Goal: Task Accomplishment & Management: Manage account settings

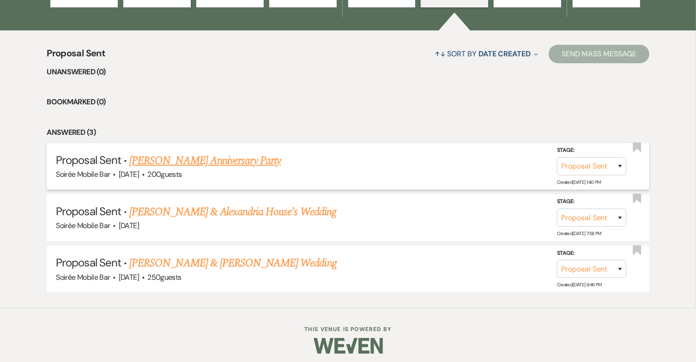
scroll to position [332, 0]
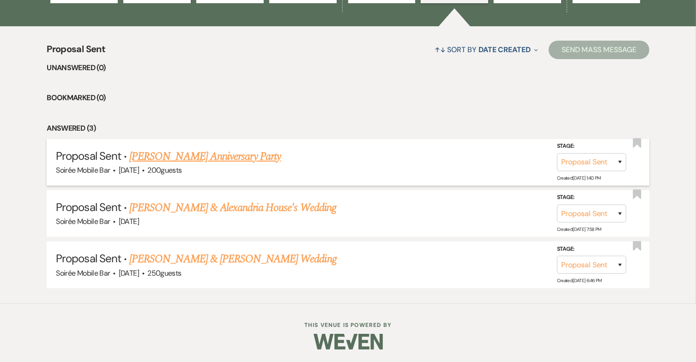
click at [233, 156] on link "[PERSON_NAME] Anniversary Party" at bounding box center [204, 156] width 151 height 17
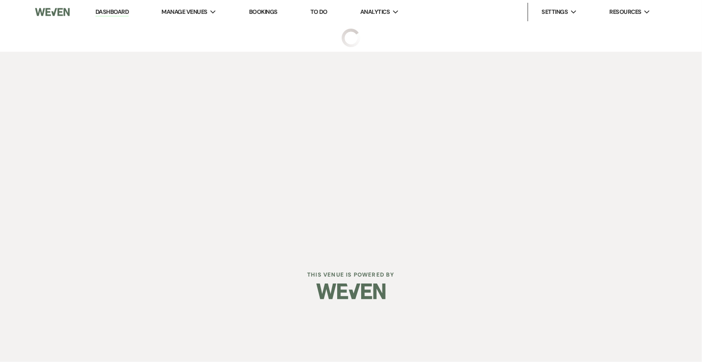
select select "6"
select select "8"
select select "17"
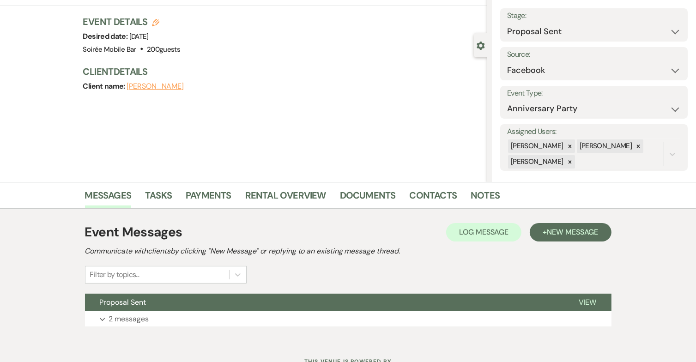
scroll to position [87, 0]
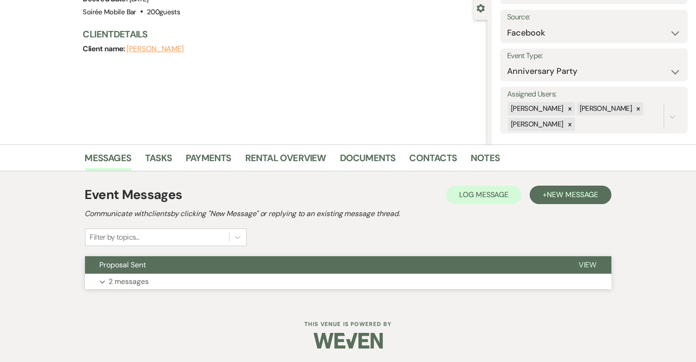
click at [193, 282] on button "Expand 2 messages" at bounding box center [348, 282] width 526 height 16
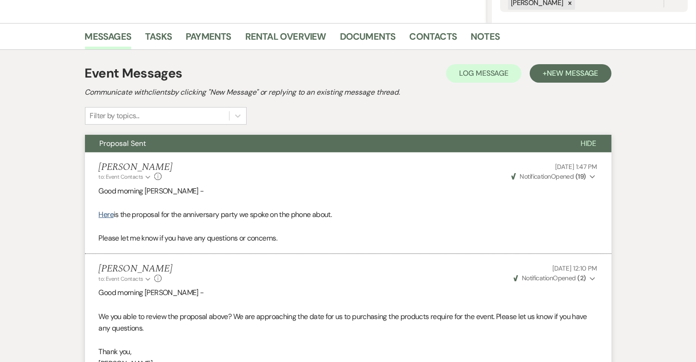
scroll to position [93, 0]
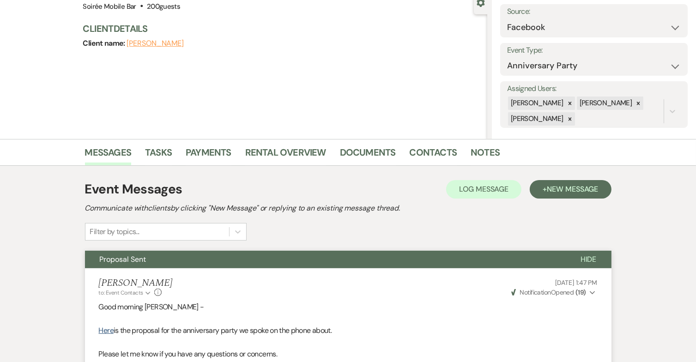
select select "6"
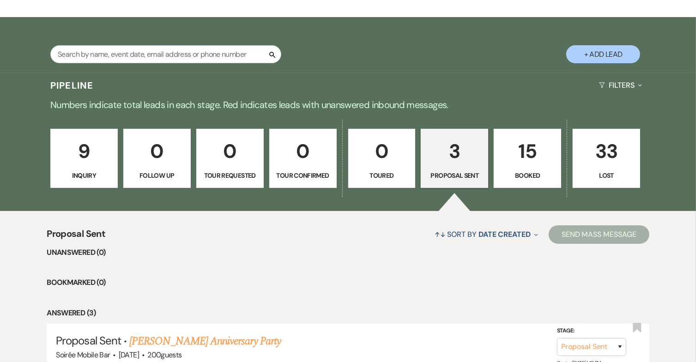
scroll to position [148, 0]
click at [85, 147] on p "9" at bounding box center [83, 151] width 55 height 31
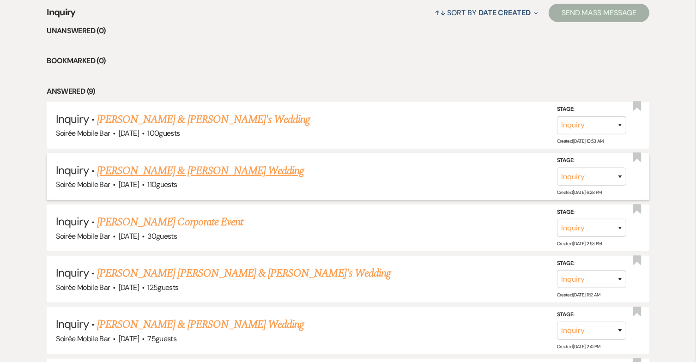
scroll to position [378, 0]
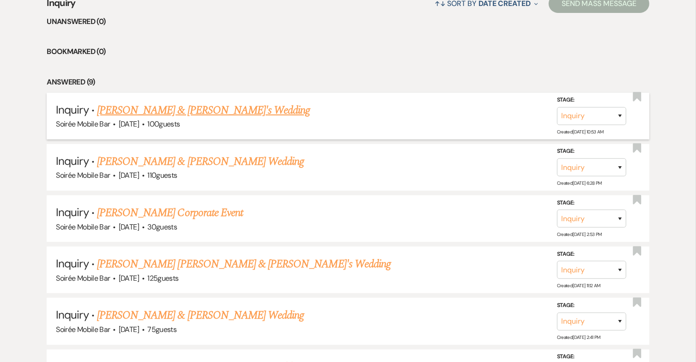
click at [175, 110] on link "Jacob & Hannah's Wedding" at bounding box center [203, 110] width 213 height 17
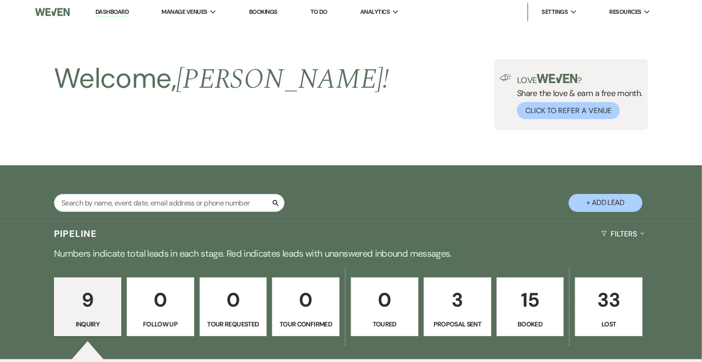
select select "5"
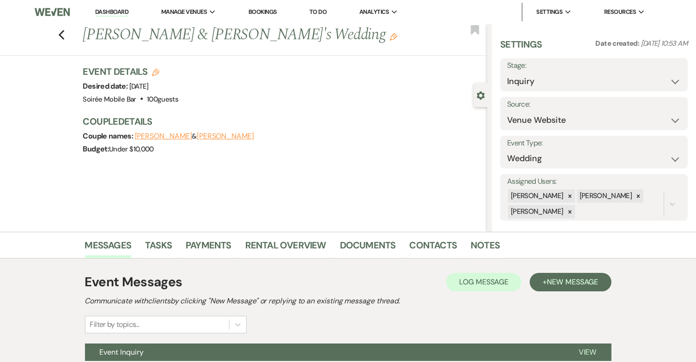
scroll to position [87, 0]
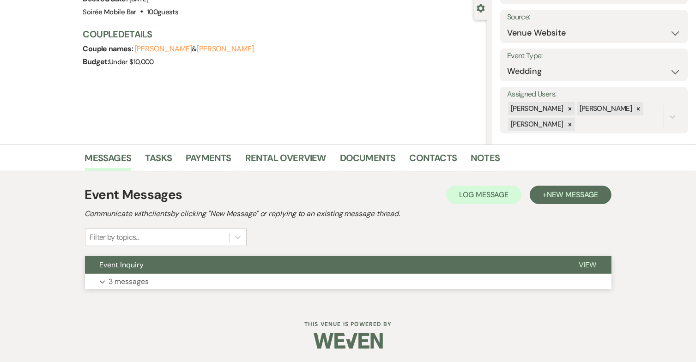
click at [164, 277] on button "Expand 3 messages" at bounding box center [348, 282] width 526 height 16
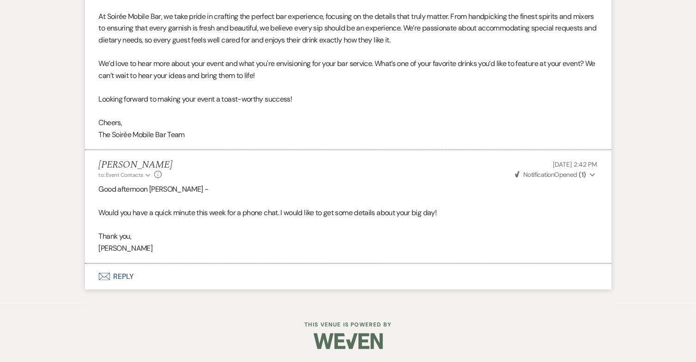
scroll to position [618, 0]
